Goal: Book appointment/travel/reservation

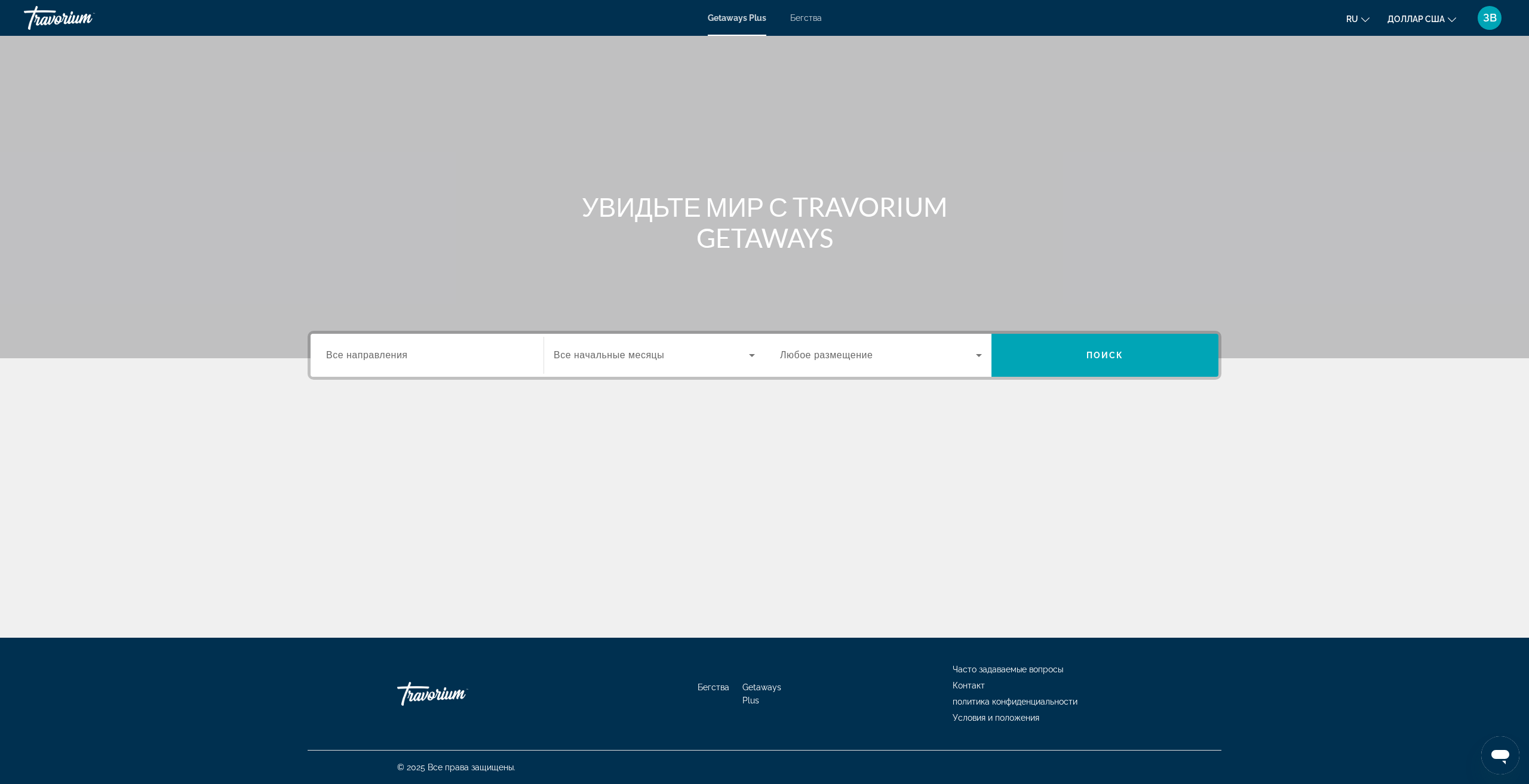
click at [361, 357] on font "Все направления" at bounding box center [366, 355] width 82 height 10
click at [361, 357] on input "Место назначения Все направления" at bounding box center [427, 356] width 202 height 15
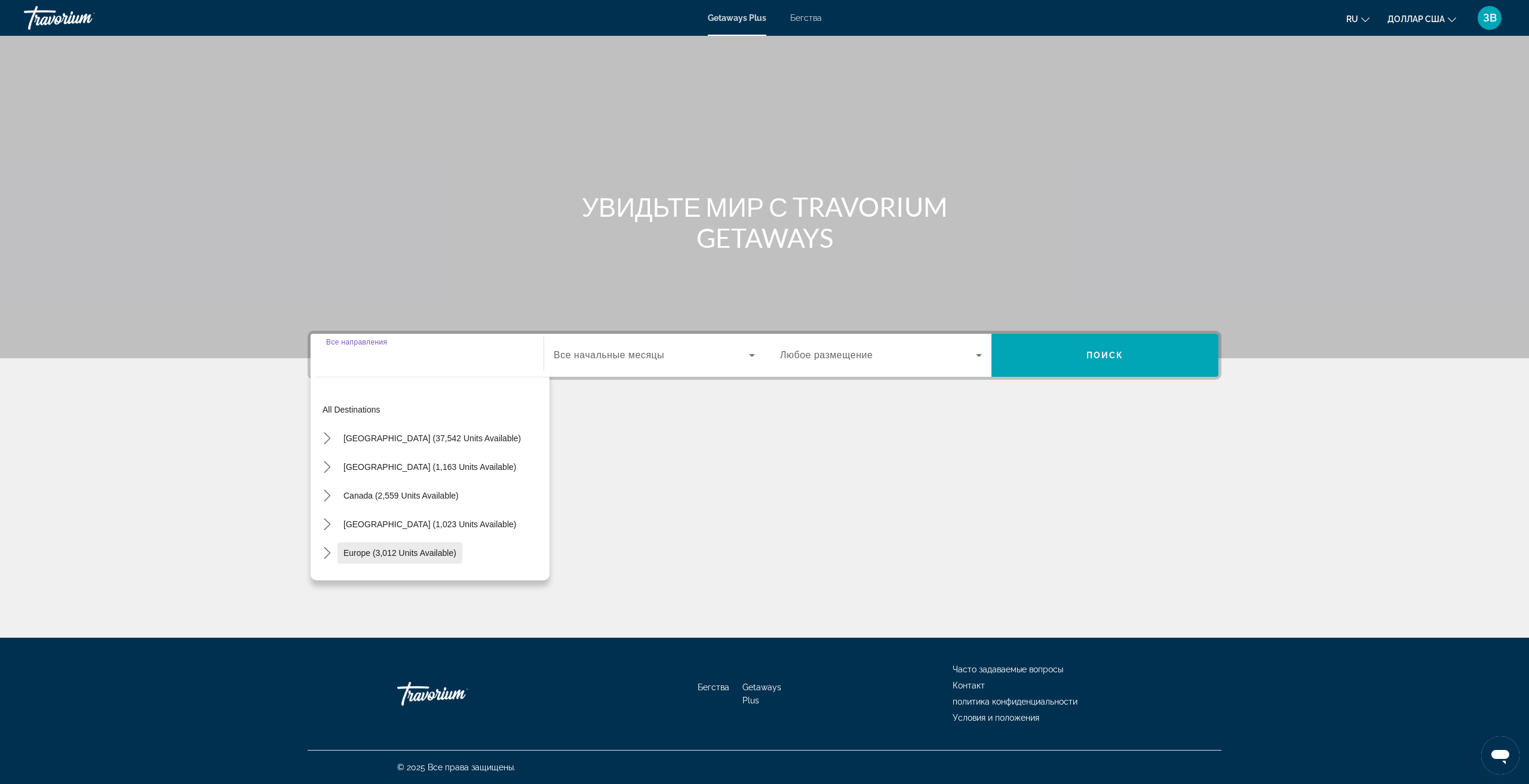
click at [390, 550] on span "Europe (3,012 units available)" at bounding box center [400, 553] width 113 height 10
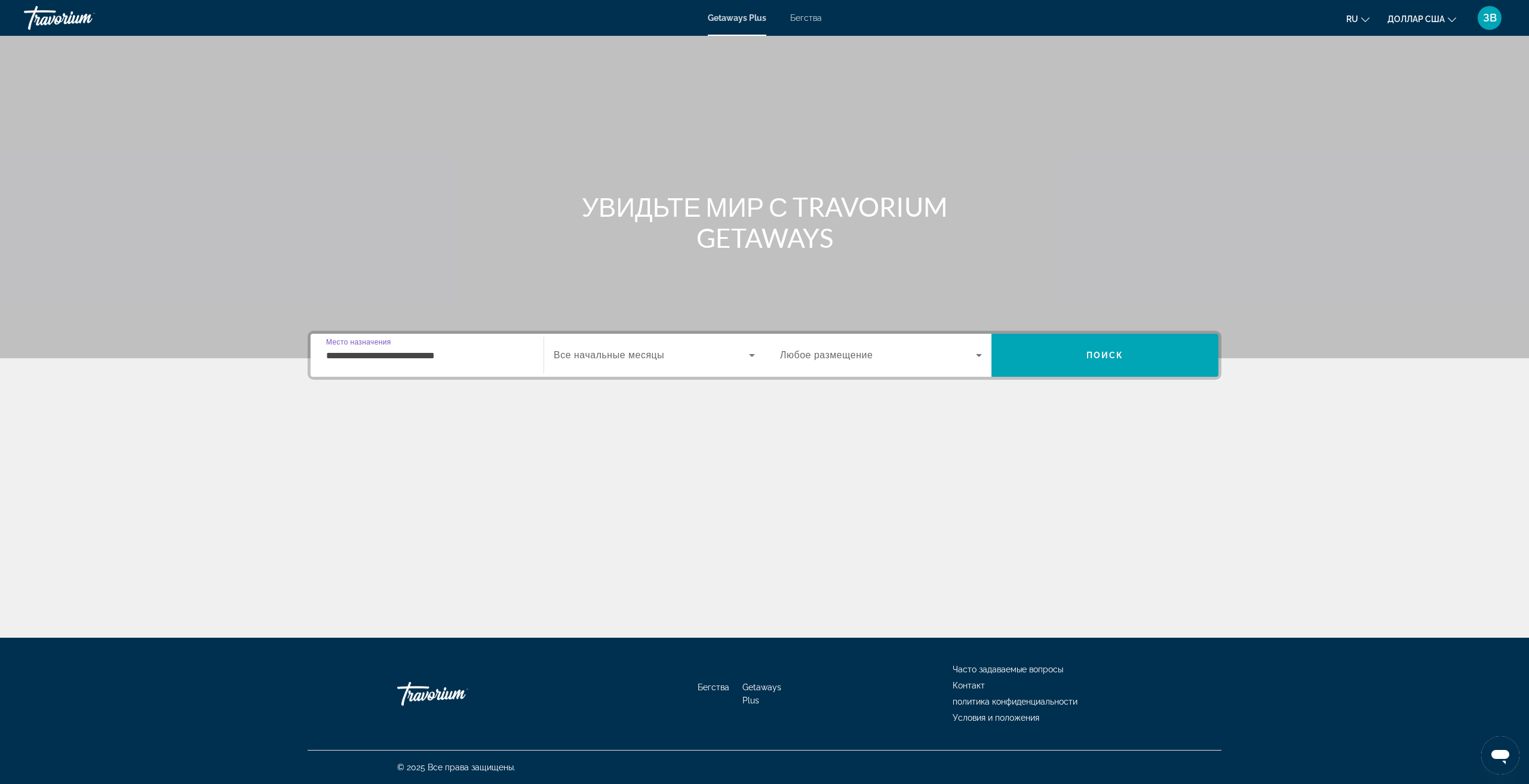
click at [422, 355] on input "**********" at bounding box center [427, 356] width 202 height 15
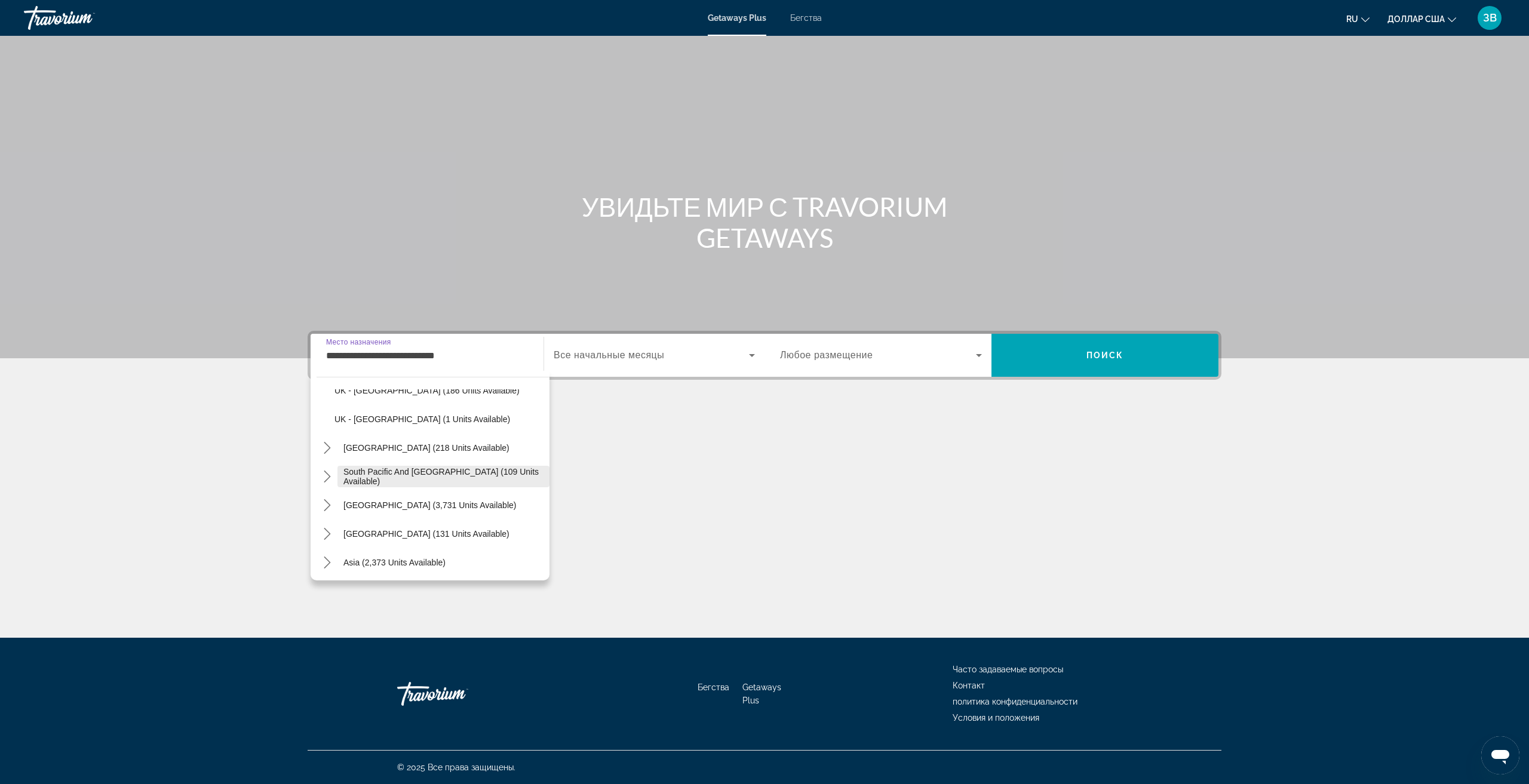
scroll to position [647, 0]
click at [359, 422] on span "Turkey (168 units available)" at bounding box center [385, 422] width 103 height 10
type input "**********"
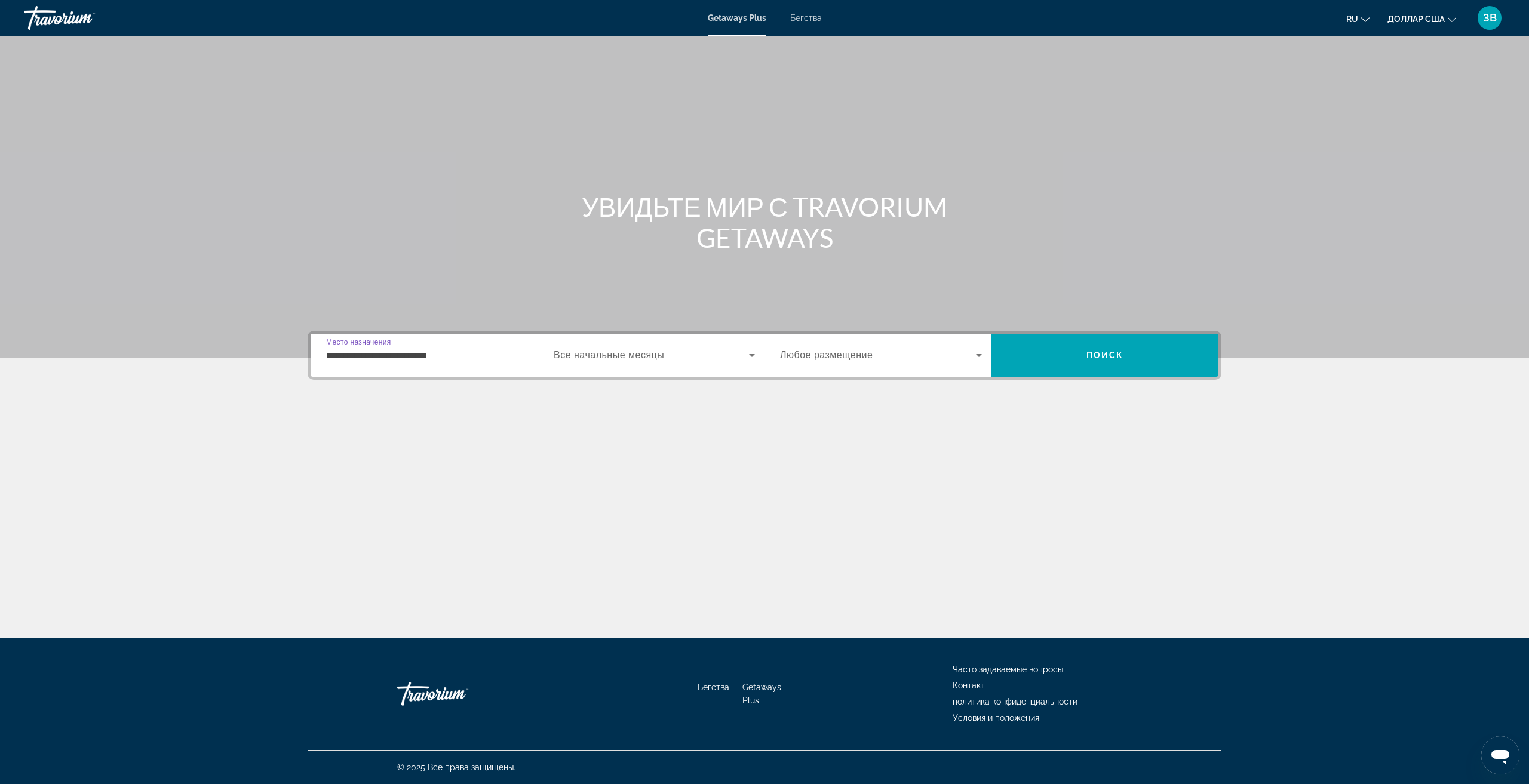
click at [589, 356] on font "Все начальные месяцы" at bounding box center [609, 355] width 110 height 10
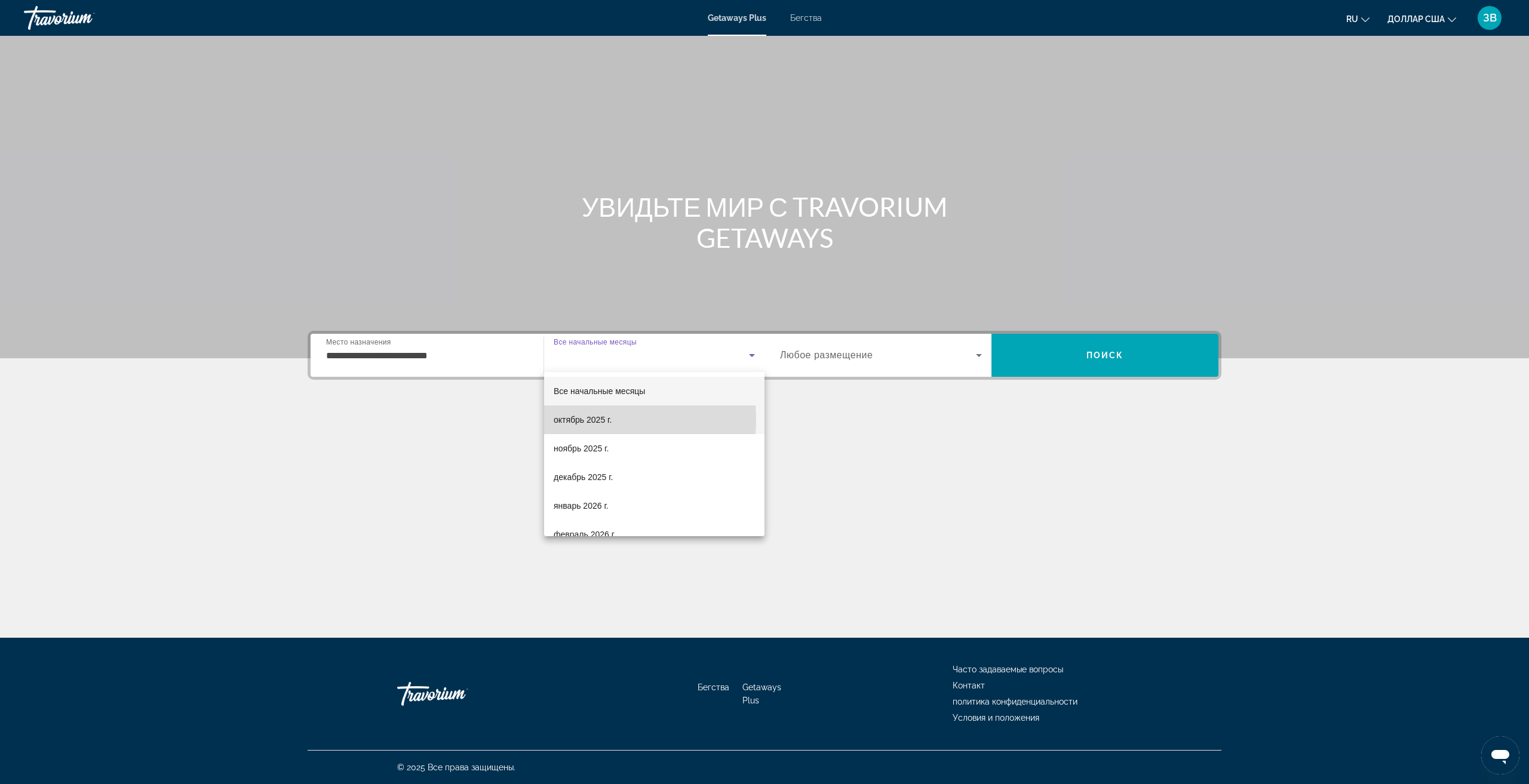
click at [584, 420] on font "октябрь 2025 г." at bounding box center [582, 420] width 58 height 10
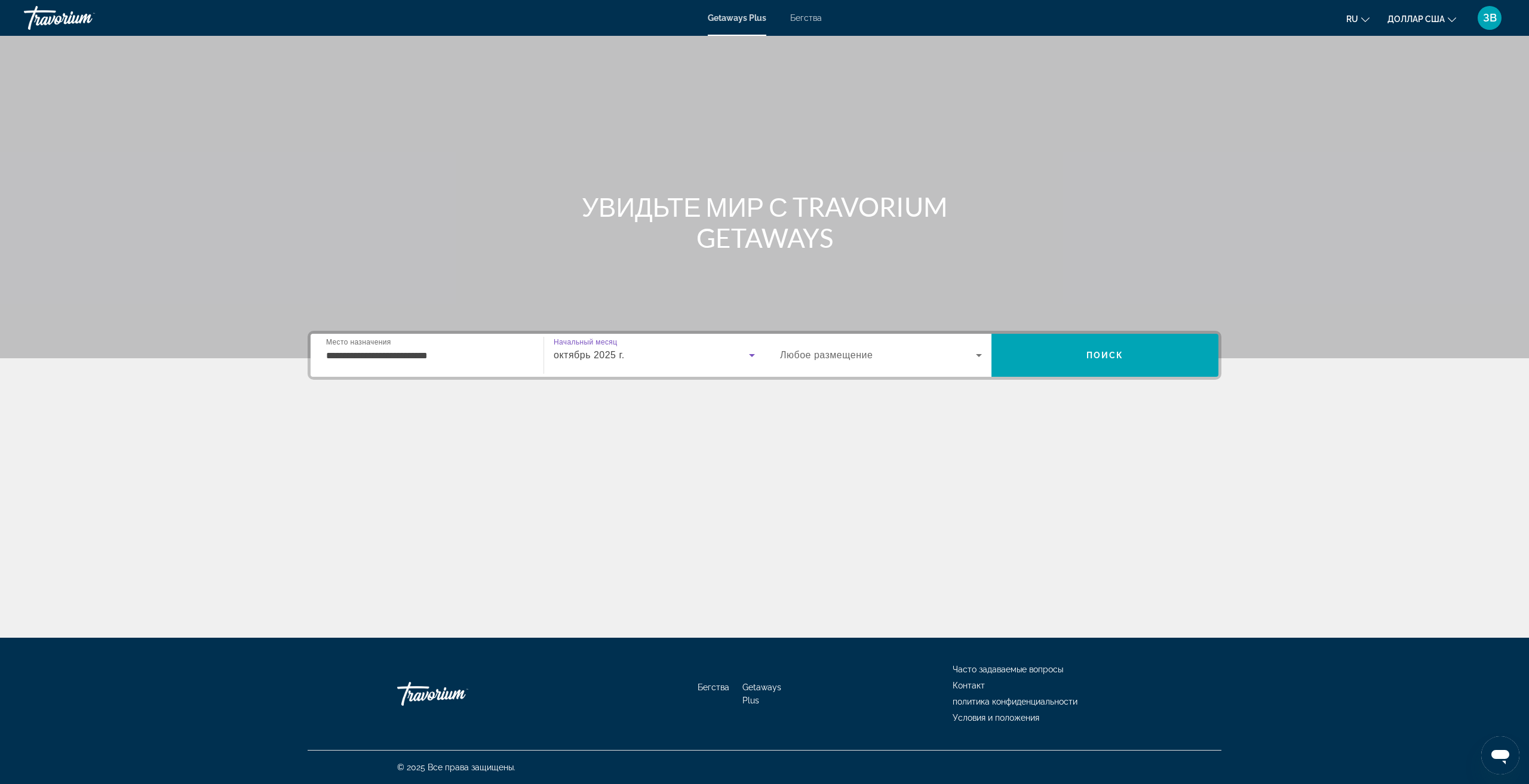
click at [815, 358] on font "Любое размещение" at bounding box center [827, 355] width 93 height 10
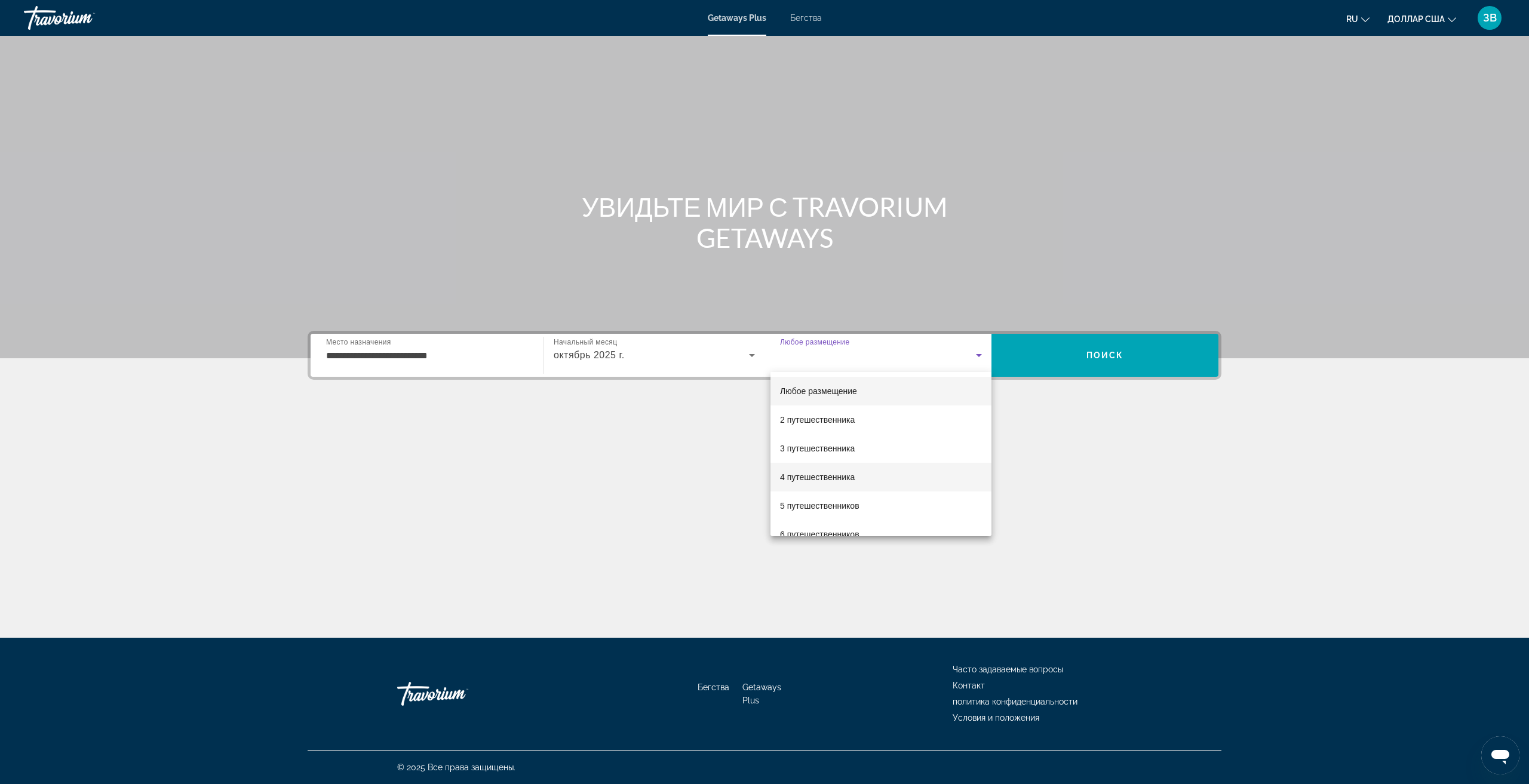
click at [829, 475] on font "4 путешественника" at bounding box center [818, 477] width 75 height 10
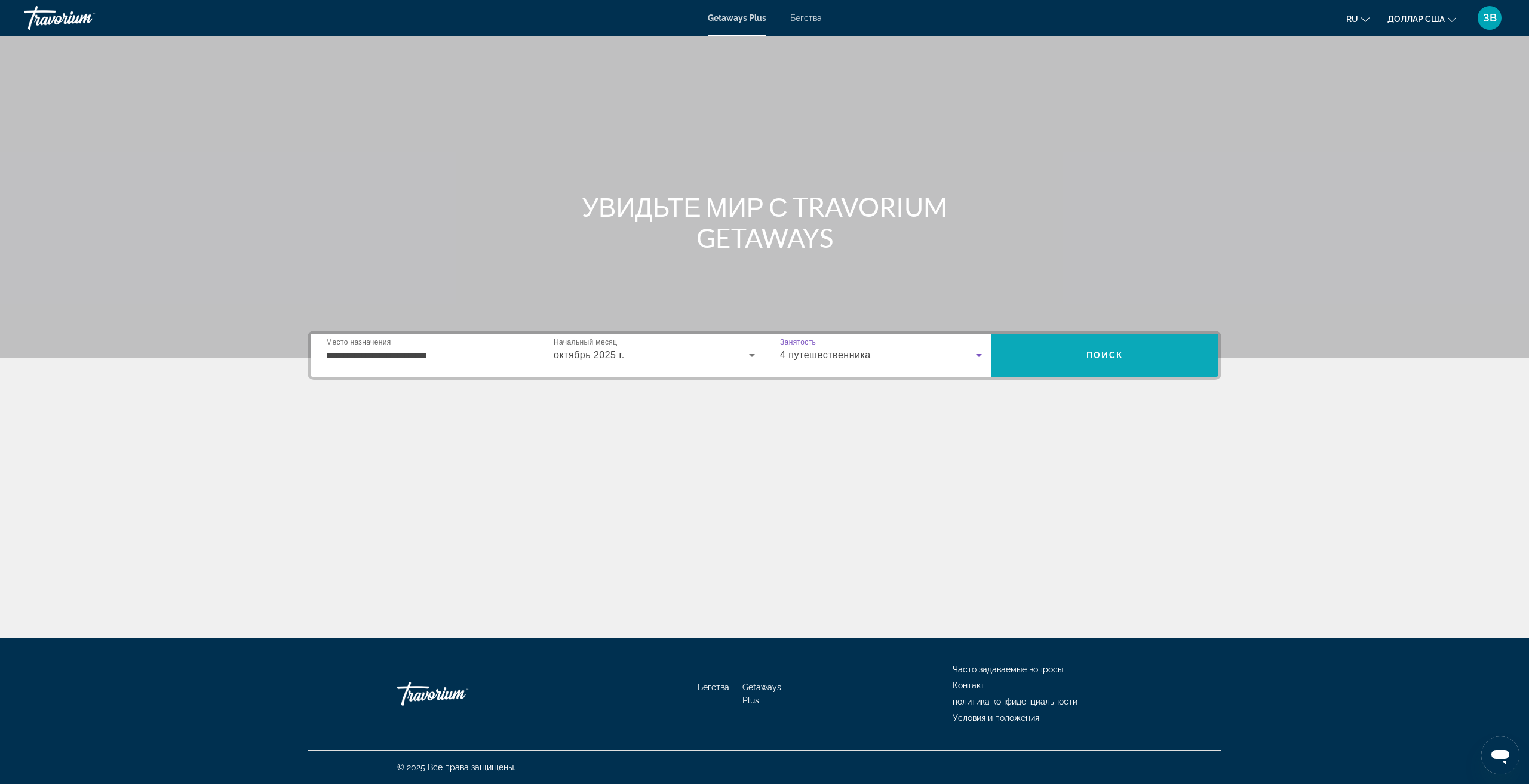
click at [1072, 360] on span "Поиск" at bounding box center [1104, 355] width 227 height 29
click at [382, 366] on div "Search widget" at bounding box center [427, 356] width 202 height 34
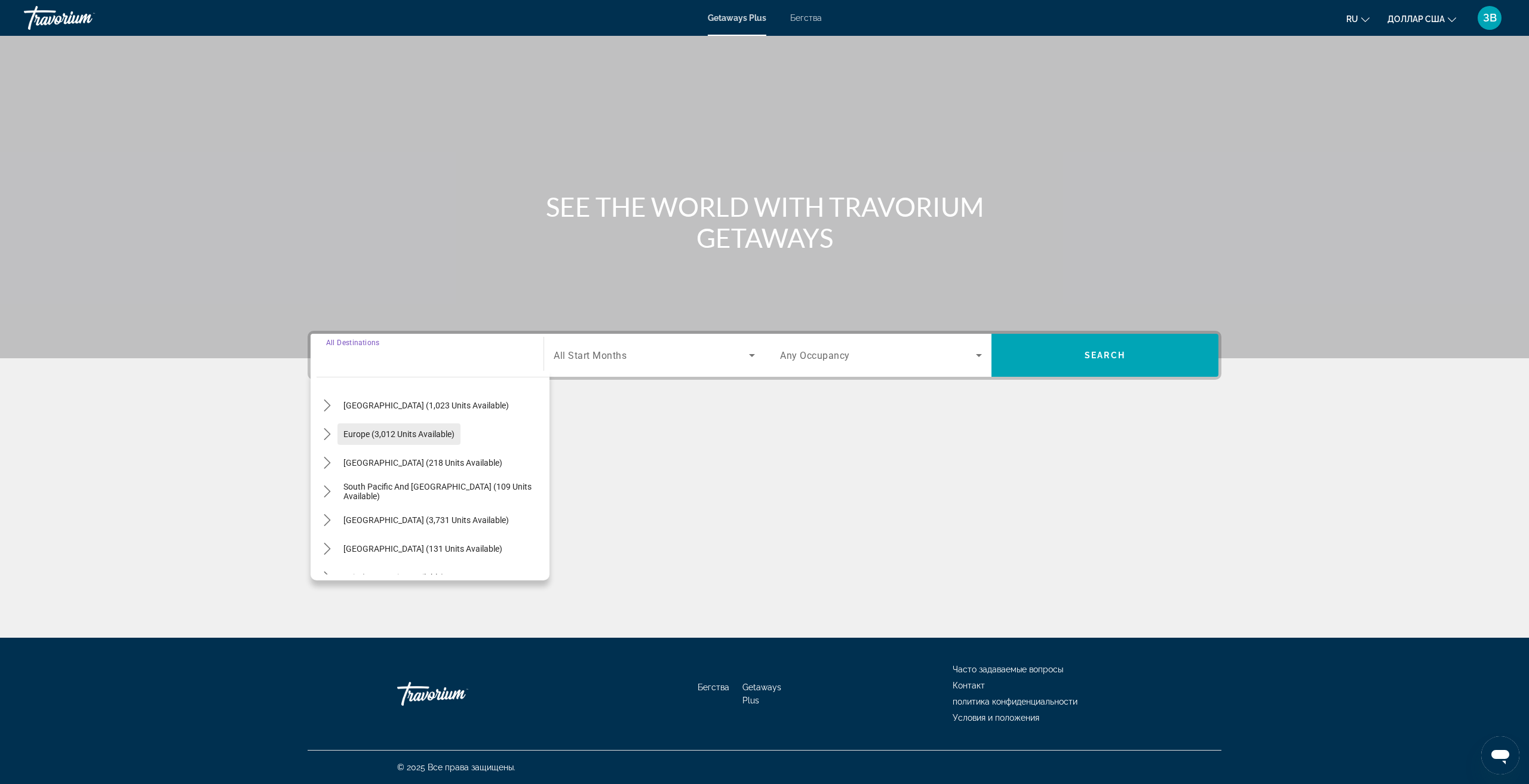
scroll to position [119, 0]
click at [377, 432] on span "Europe (3,012 units available)" at bounding box center [399, 433] width 111 height 10
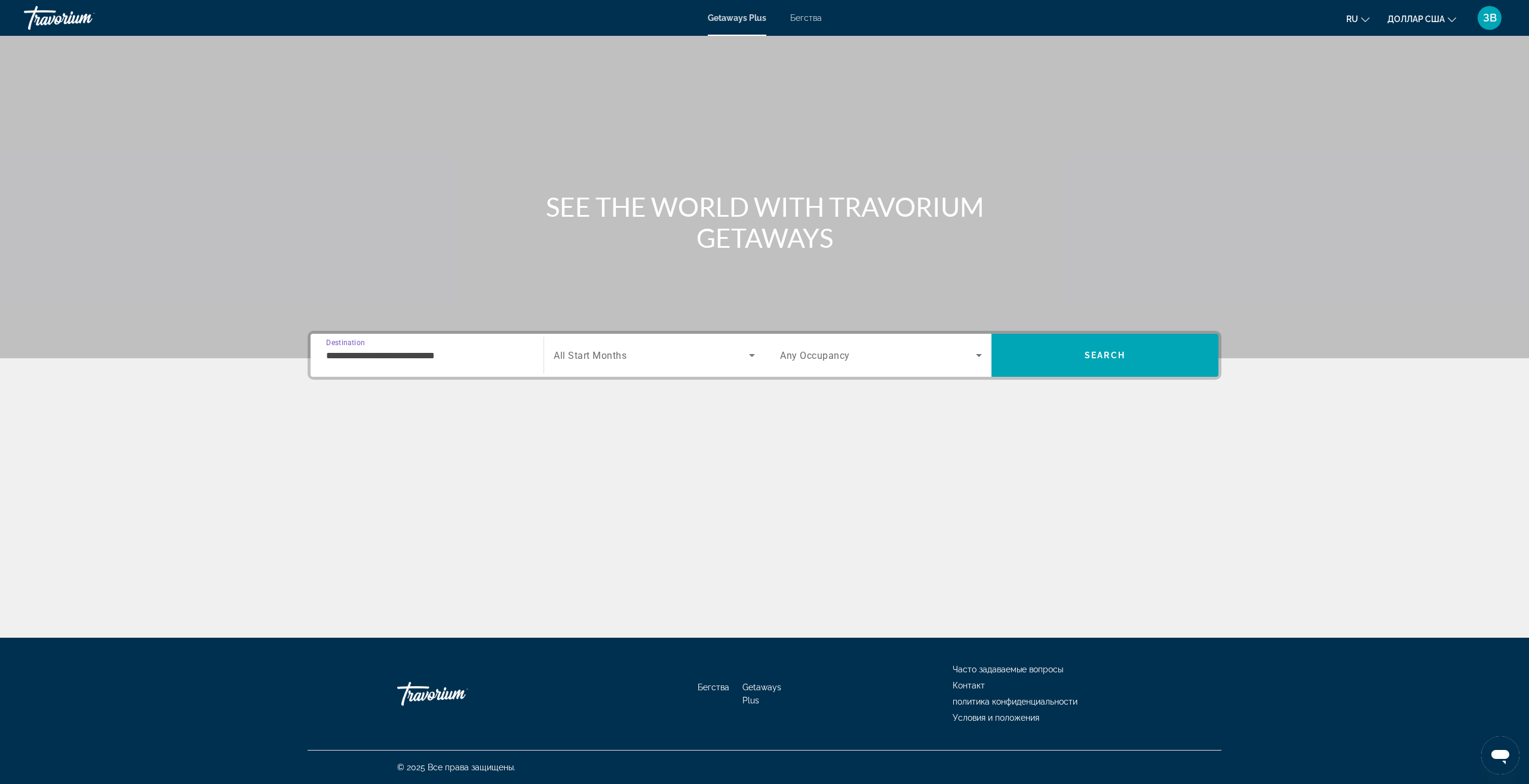
click at [451, 356] on input "**********" at bounding box center [427, 356] width 202 height 15
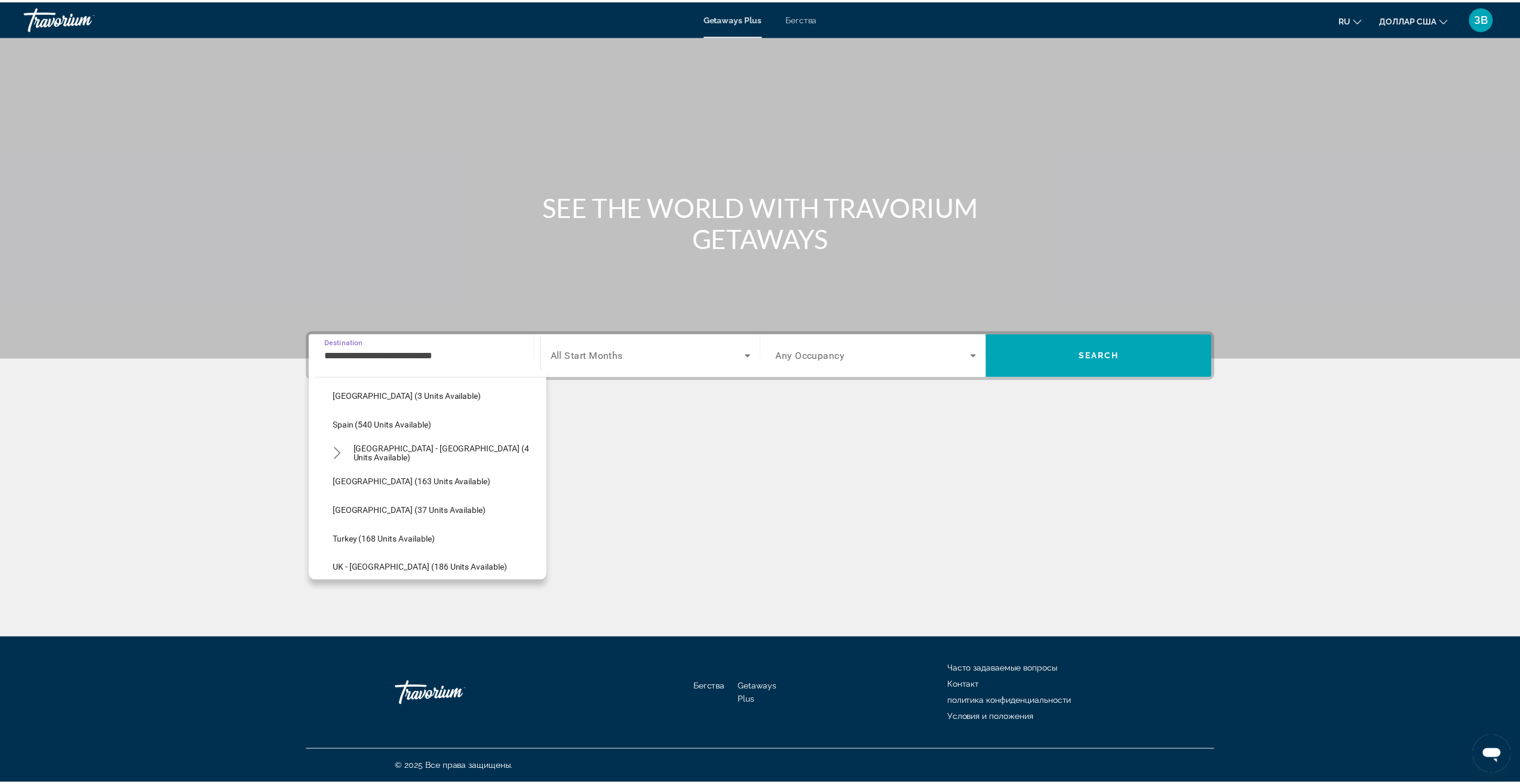
scroll to position [549, 0]
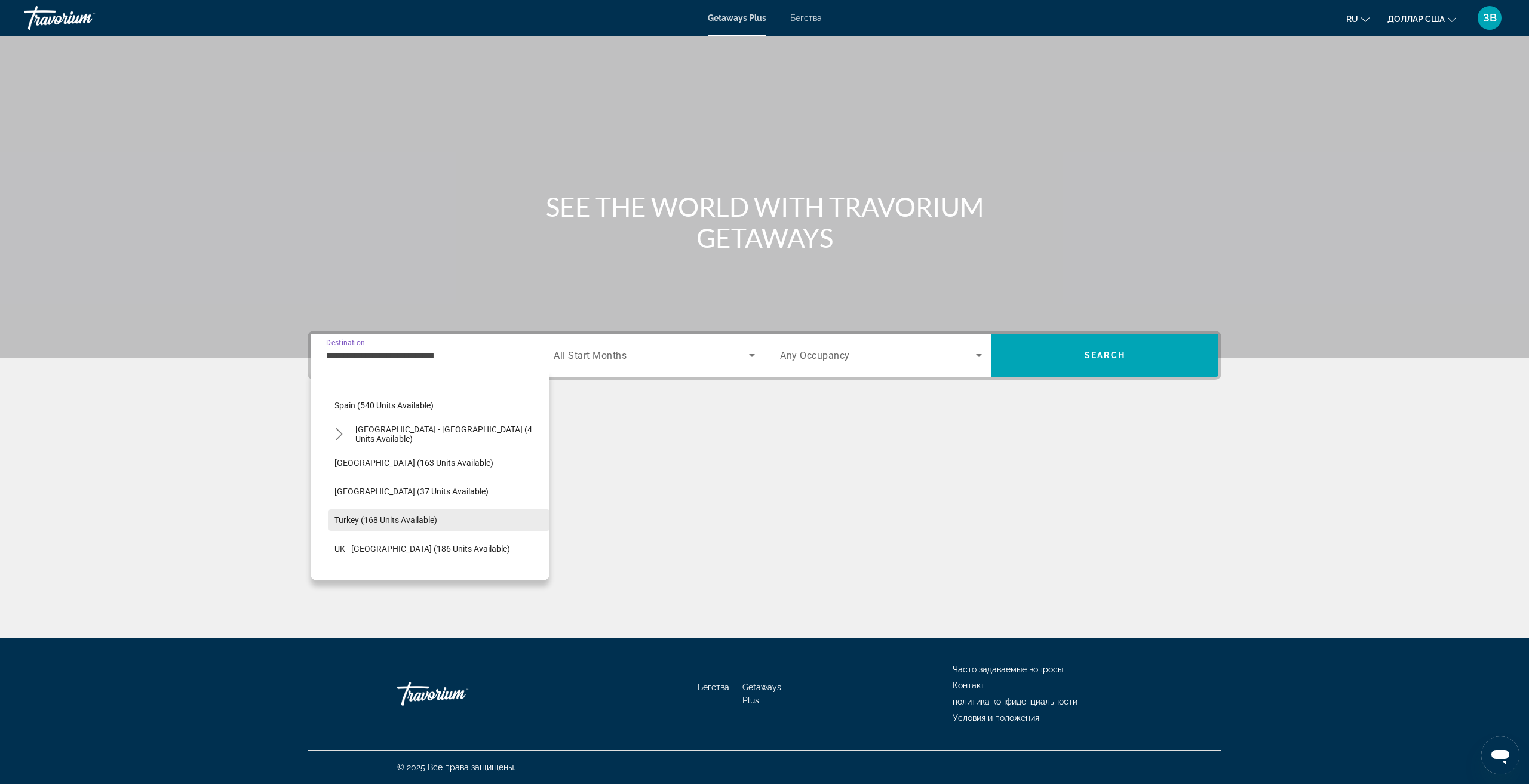
drag, startPoint x: 409, startPoint y: 517, endPoint x: 428, endPoint y: 507, distance: 21.5
click at [409, 517] on span "Turkey (168 units available)" at bounding box center [385, 520] width 102 height 10
type input "**********"
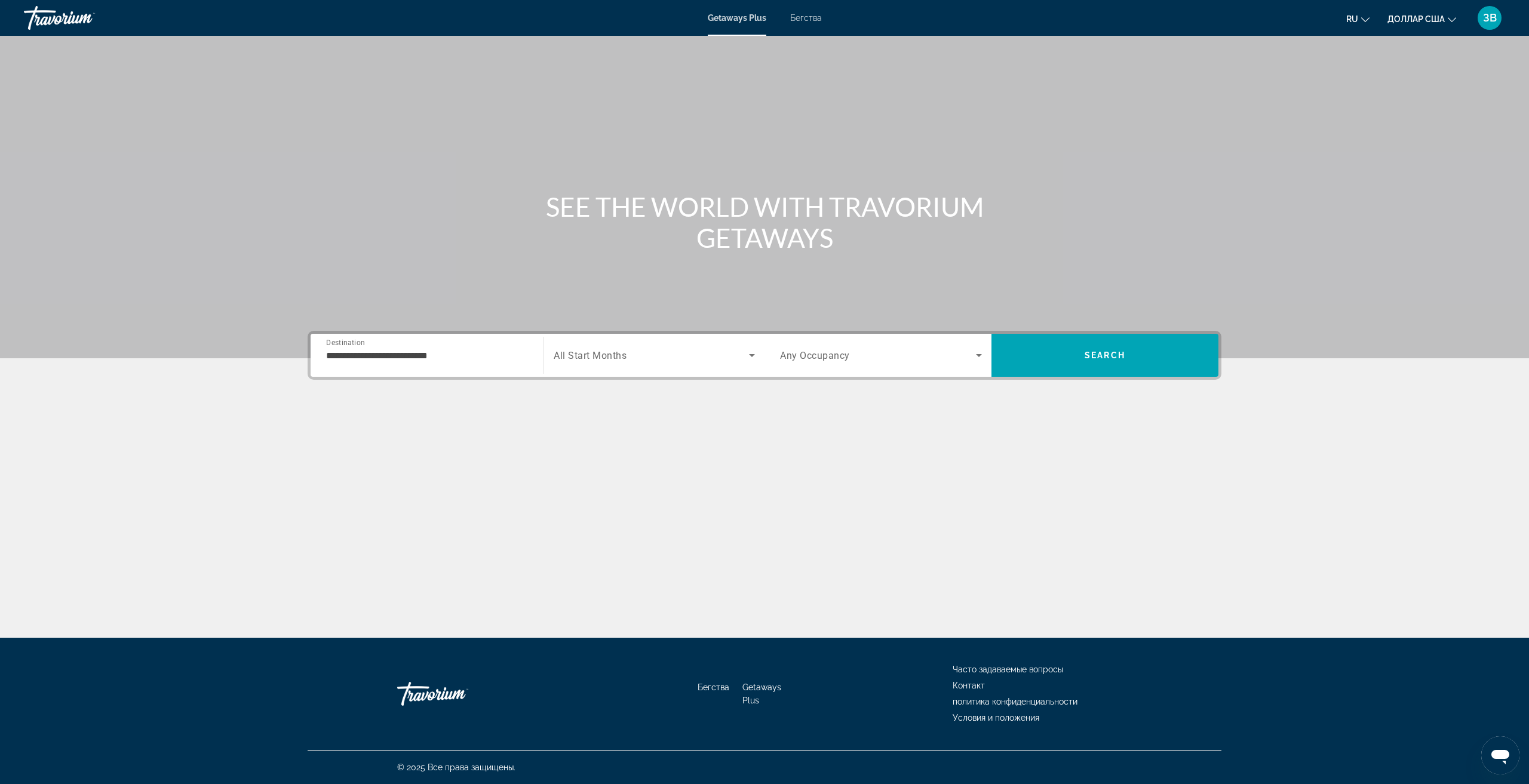
click at [575, 356] on span "All Start Months" at bounding box center [590, 356] width 73 height 12
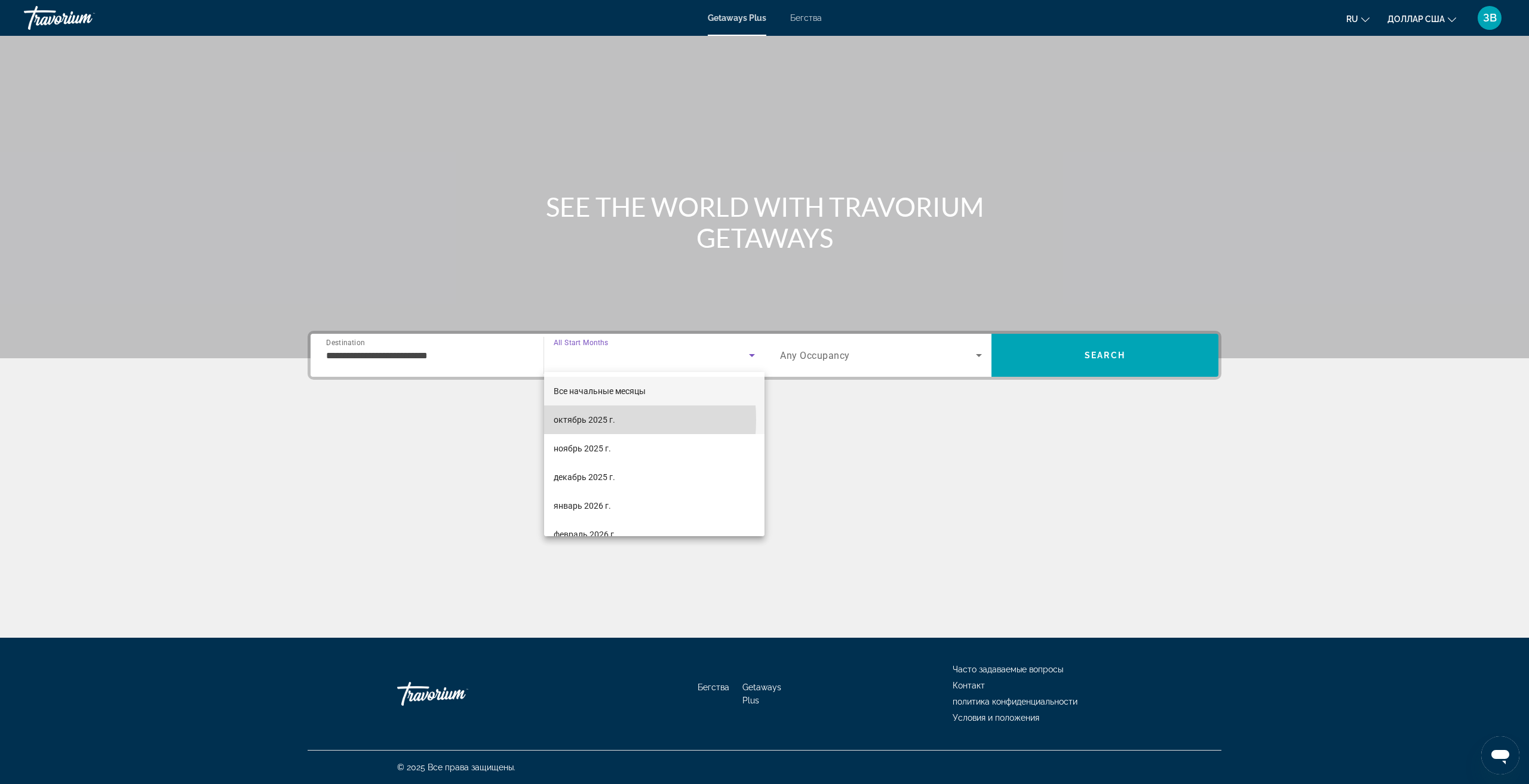
click at [570, 420] on font "октябрь 2025 г." at bounding box center [584, 420] width 61 height 10
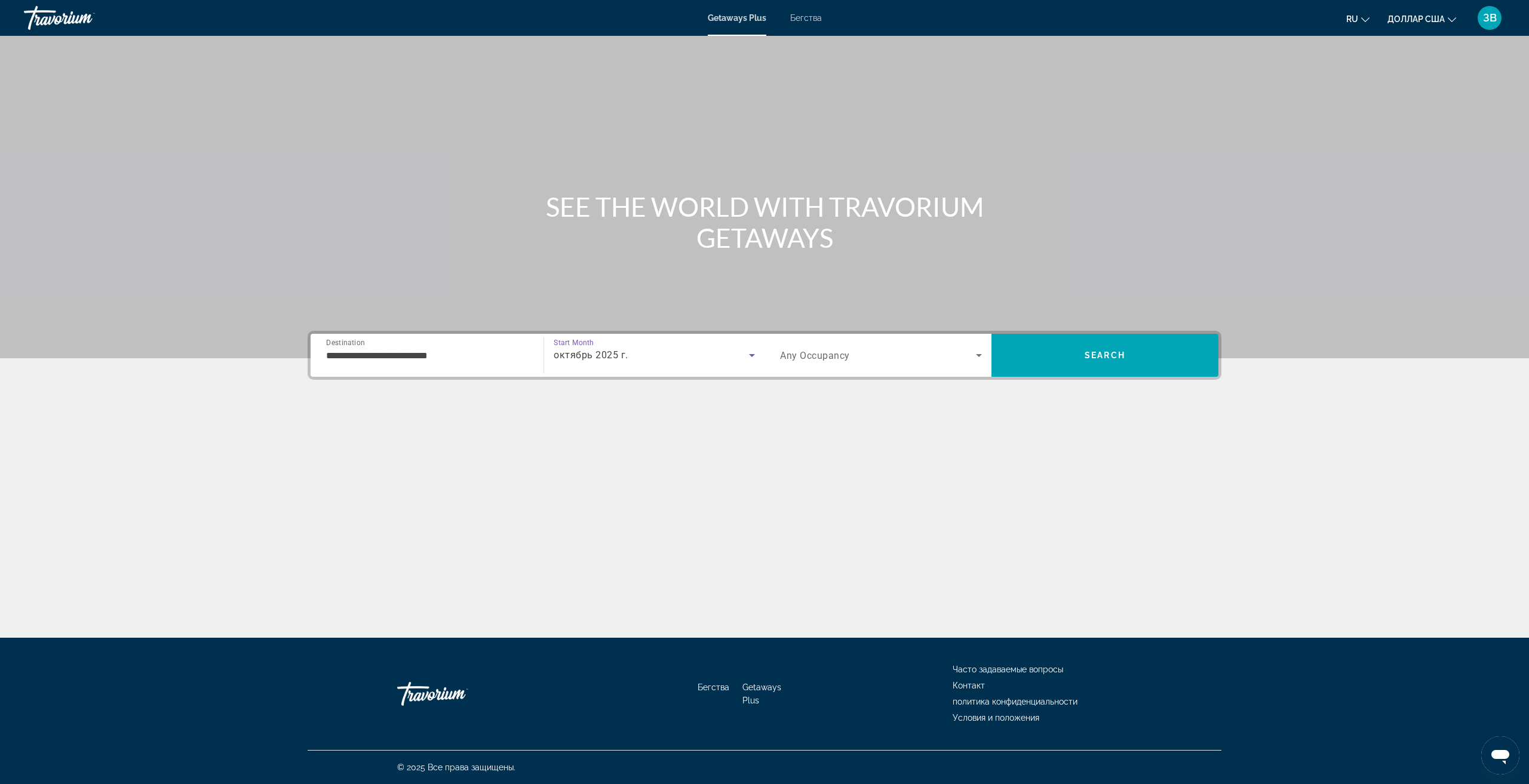
click at [831, 354] on span "Any Occupancy" at bounding box center [815, 356] width 70 height 12
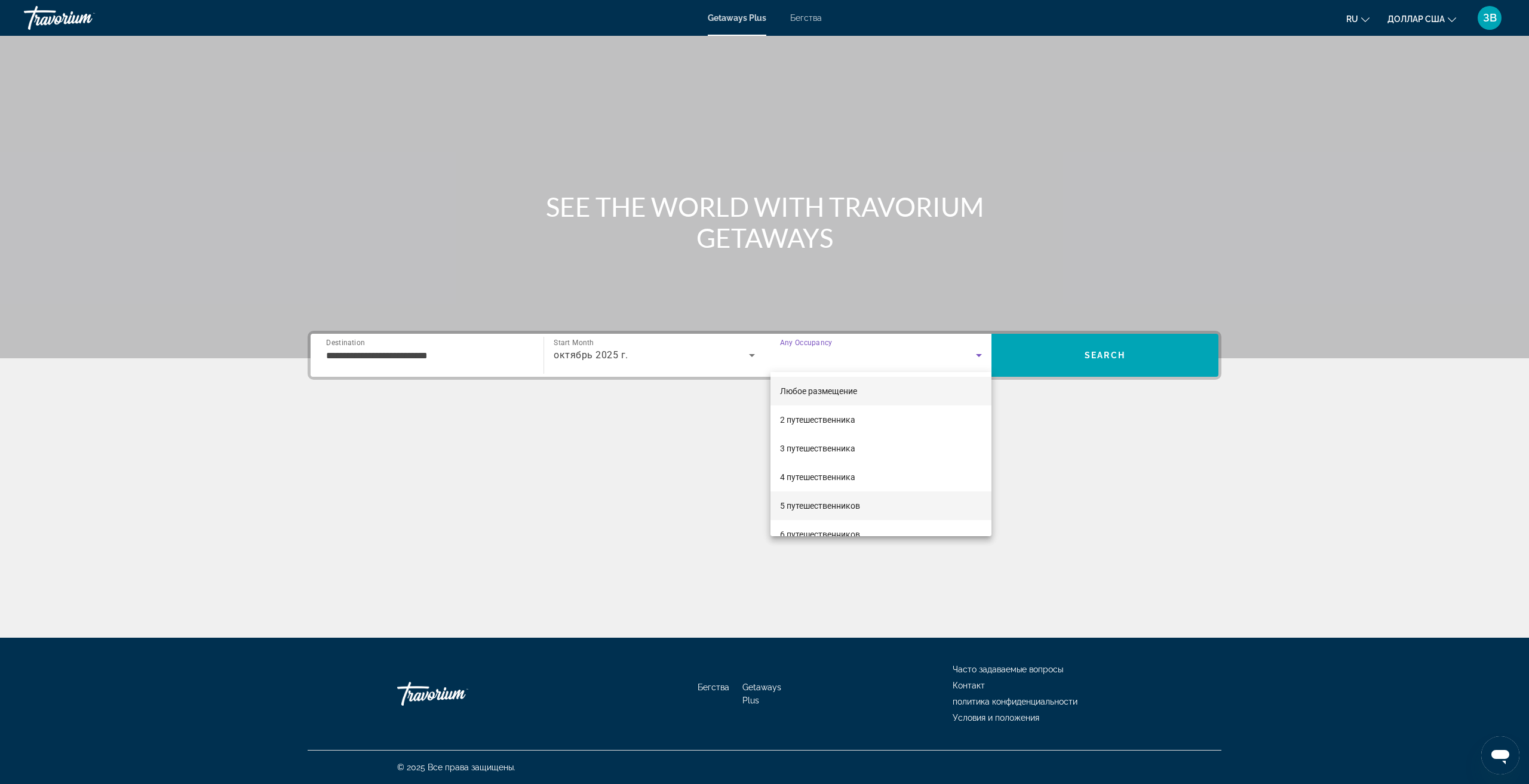
click at [803, 505] on font "5 путешественников" at bounding box center [820, 506] width 80 height 10
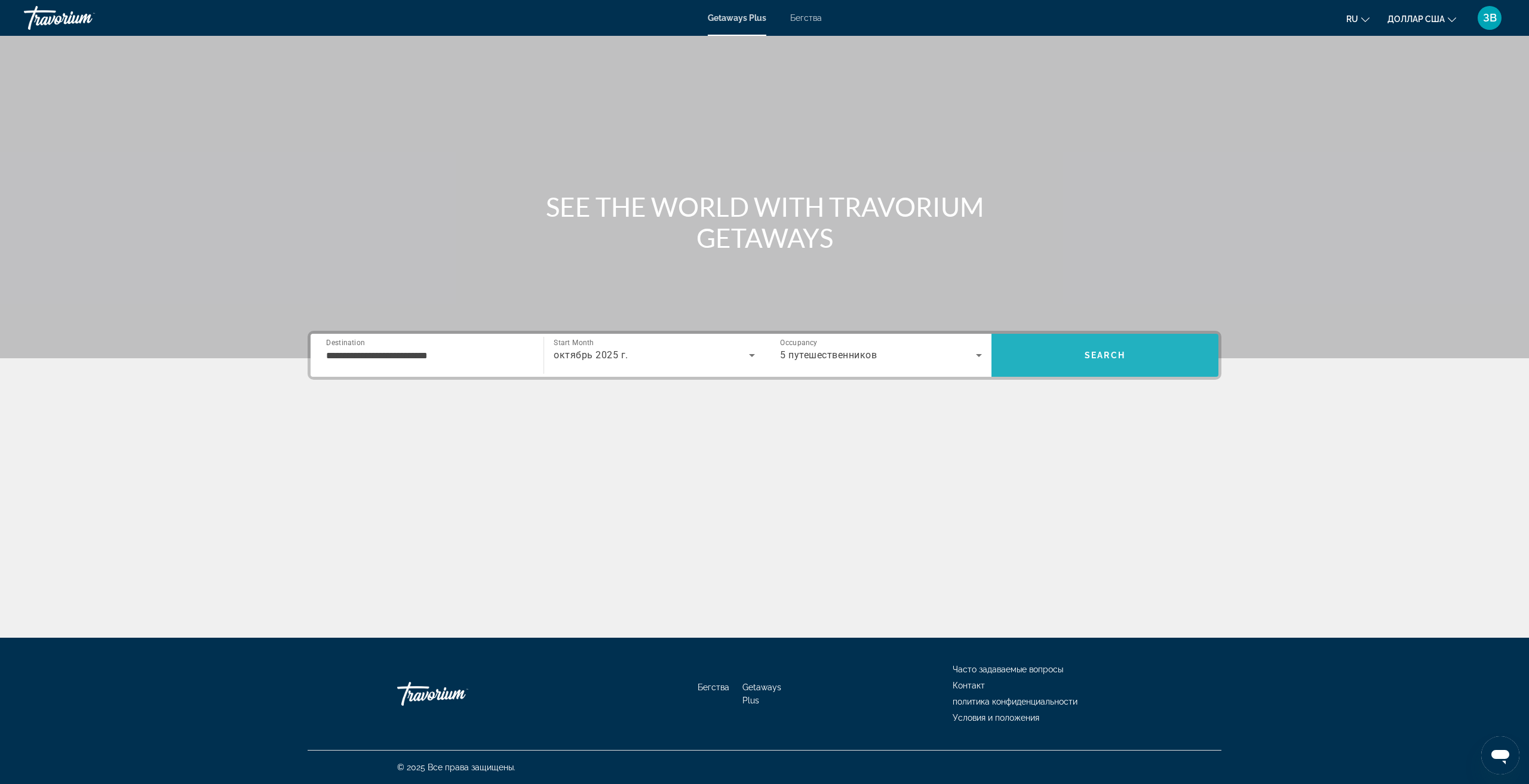
click at [1082, 367] on span "Search" at bounding box center [1104, 355] width 227 height 29
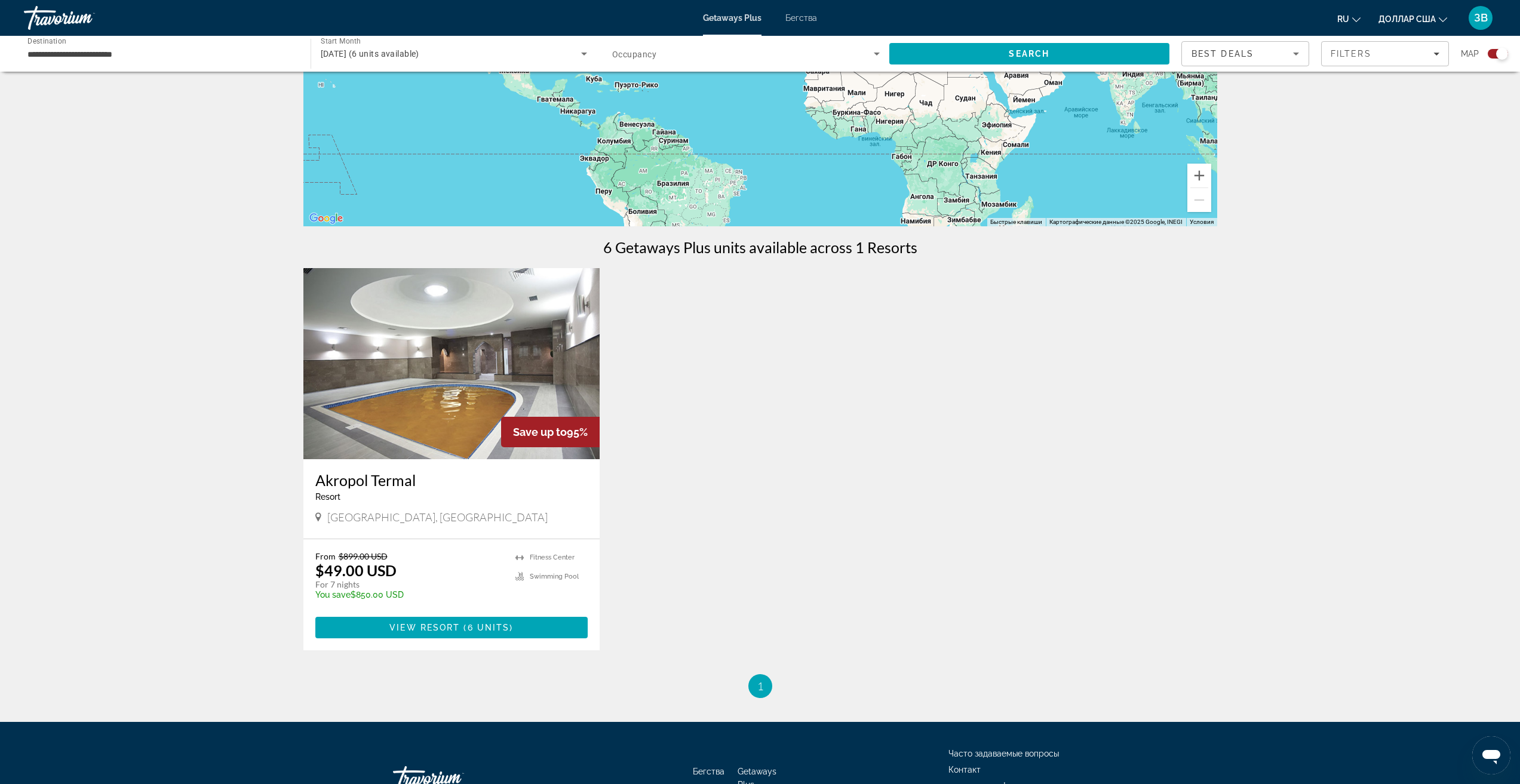
scroll to position [238, 0]
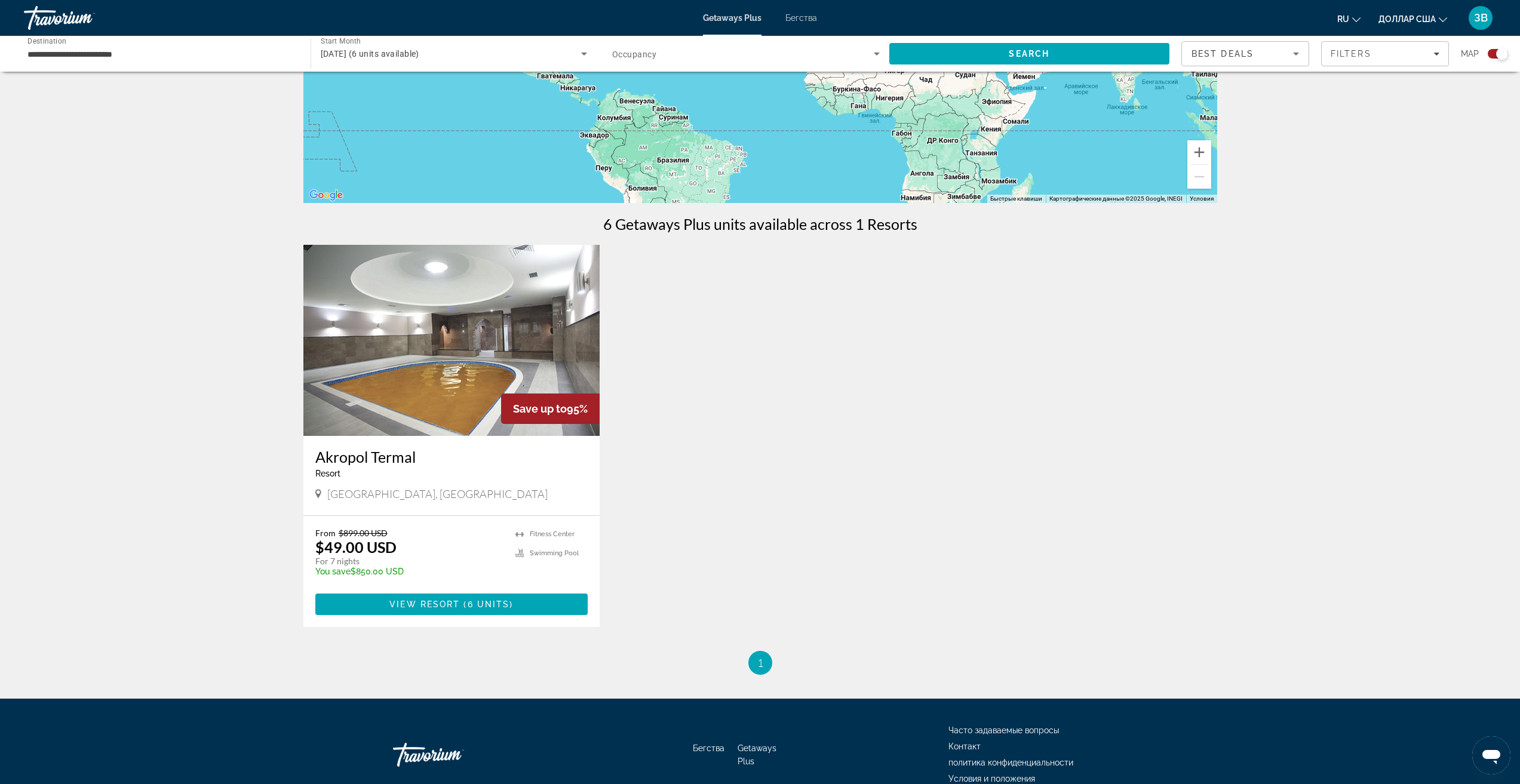
click at [426, 456] on h3 "Akropol Termal" at bounding box center [451, 457] width 273 height 18
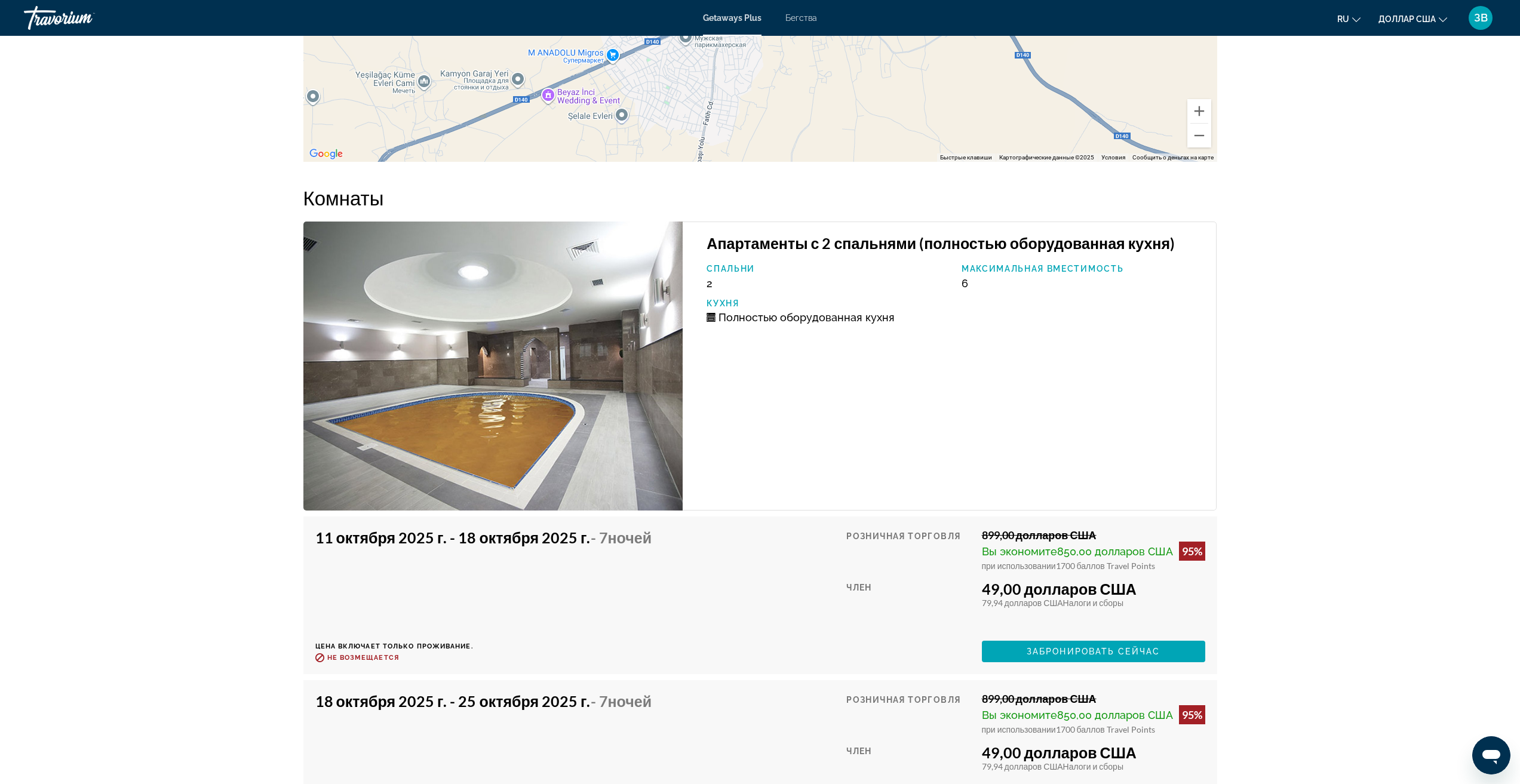
scroll to position [1731, 0]
click at [539, 395] on img "Основное содержание" at bounding box center [494, 366] width 380 height 289
click at [466, 399] on img "Основное содержание" at bounding box center [494, 366] width 380 height 289
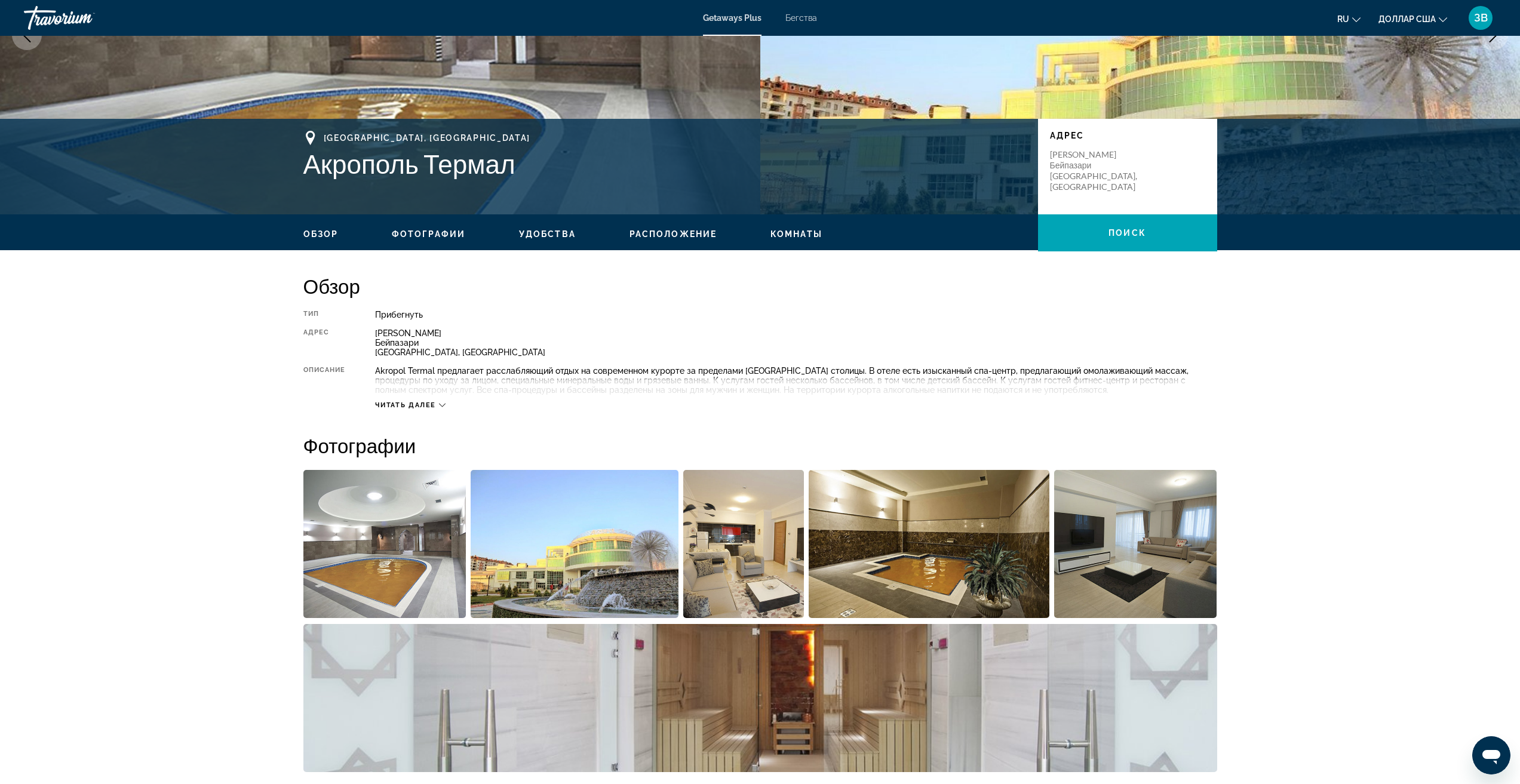
scroll to position [0, 0]
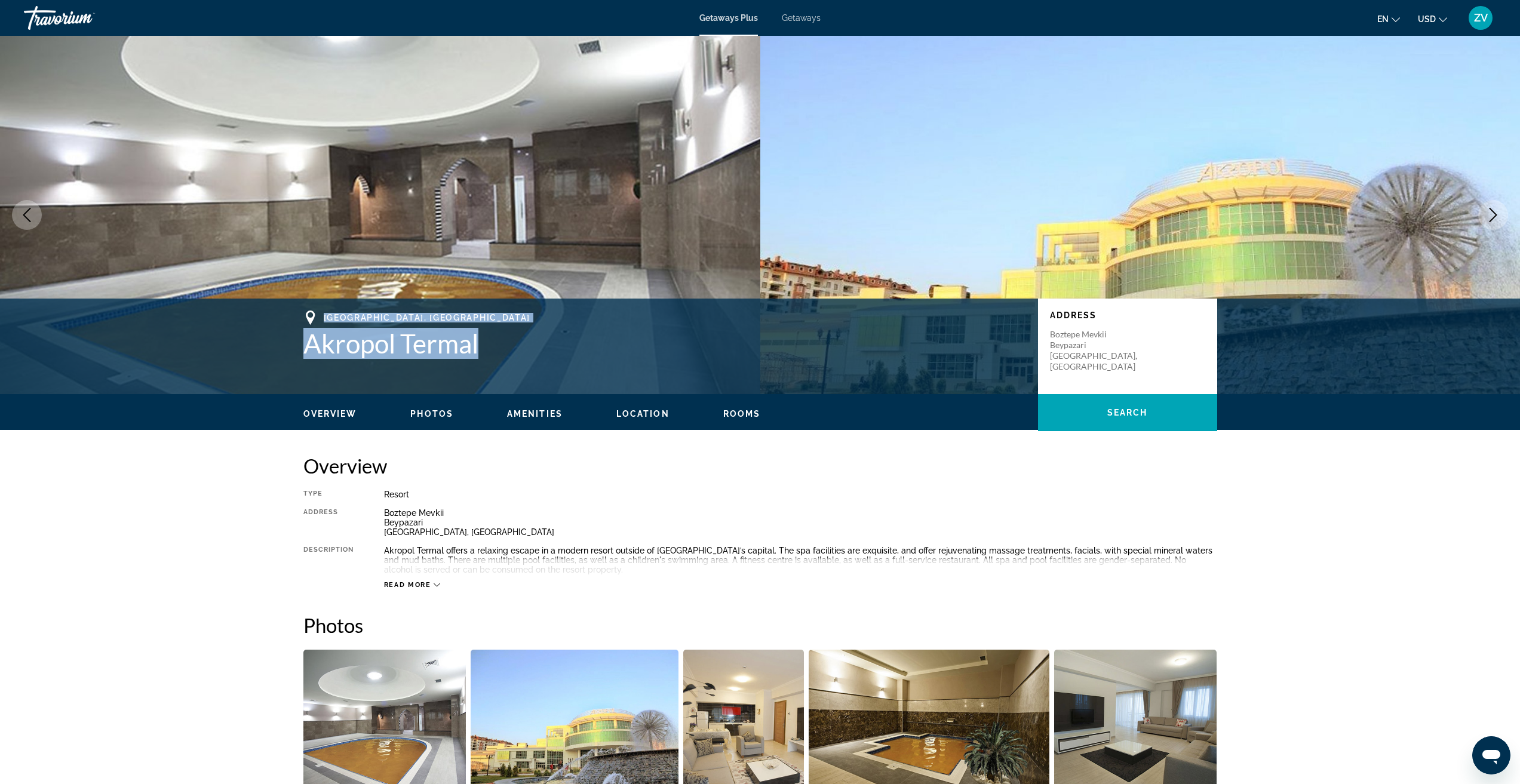
drag, startPoint x: 488, startPoint y: 348, endPoint x: 322, endPoint y: 317, distance: 168.9
click at [322, 317] on div "[GEOGRAPHIC_DATA], [GEOGRAPHIC_DATA] Akropol Termal" at bounding box center [664, 334] width 722 height 48
copy div "[GEOGRAPHIC_DATA], [GEOGRAPHIC_DATA] Akropol Termal"
